Goal: Task Accomplishment & Management: Use online tool/utility

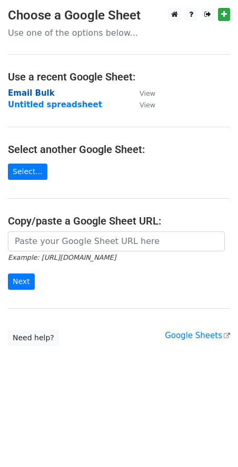
click at [35, 93] on strong "Email Bulk" at bounding box center [31, 92] width 47 height 9
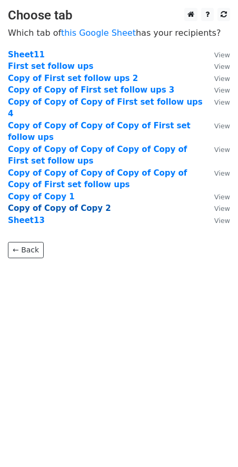
click at [75, 203] on strong "Copy of Copy of Copy 2" at bounding box center [59, 207] width 103 height 9
